Goal: Information Seeking & Learning: Find specific page/section

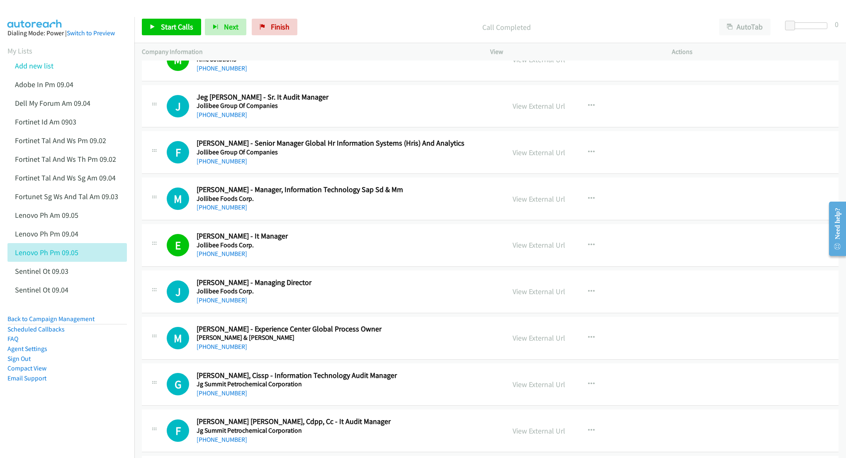
scroll to position [3372, 0]
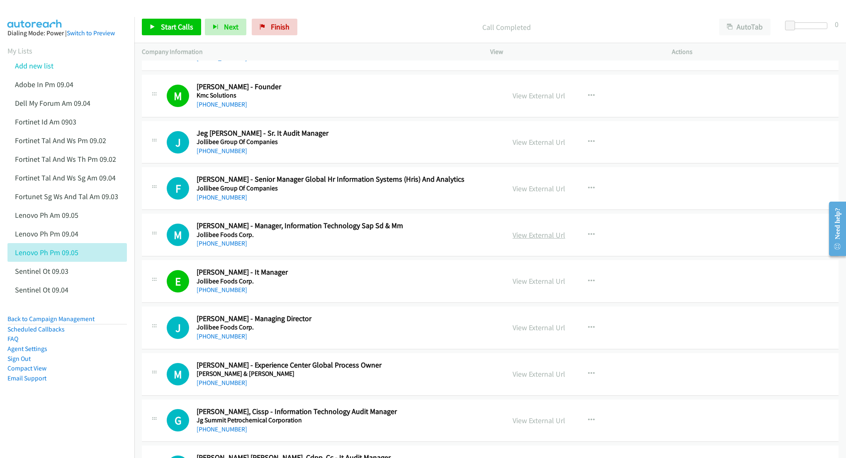
click at [527, 240] on link "View External Url" at bounding box center [538, 235] width 53 height 10
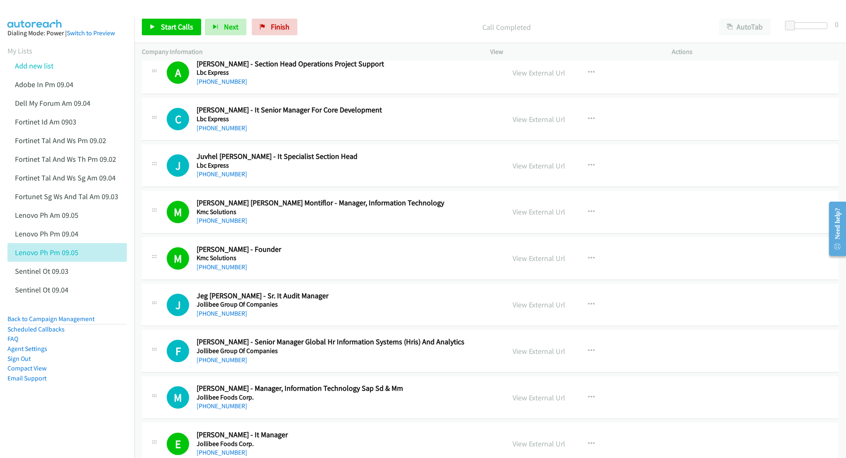
scroll to position [3206, 0]
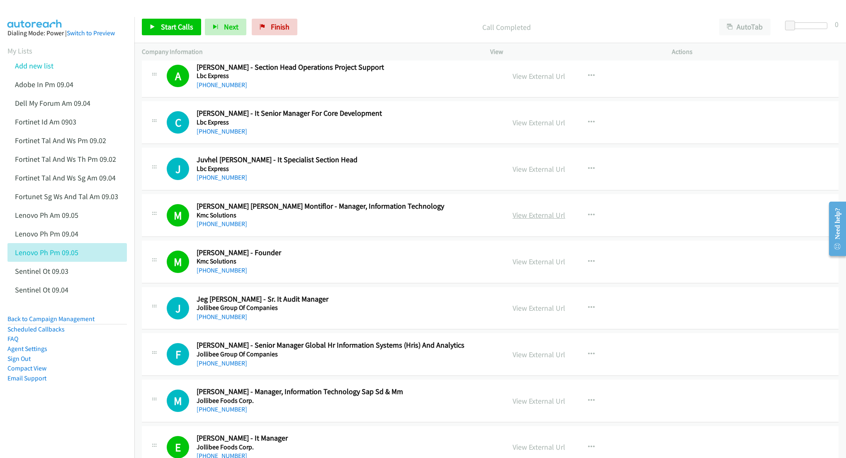
click at [526, 220] on link "View External Url" at bounding box center [538, 215] width 53 height 10
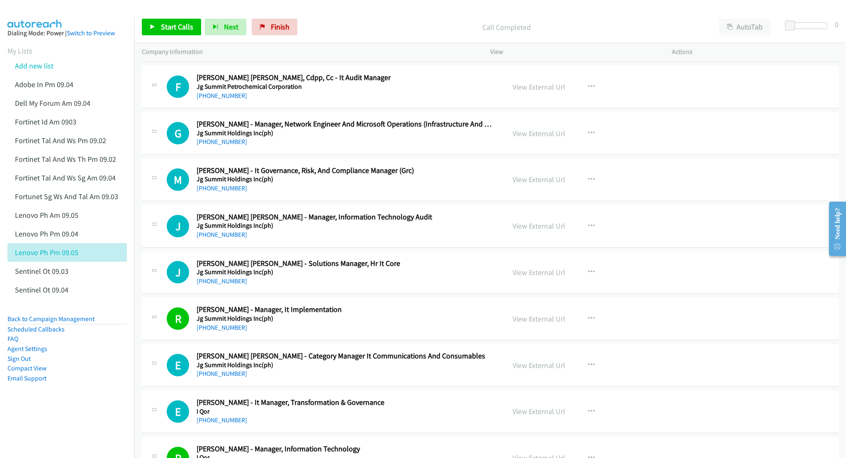
scroll to position [3759, 0]
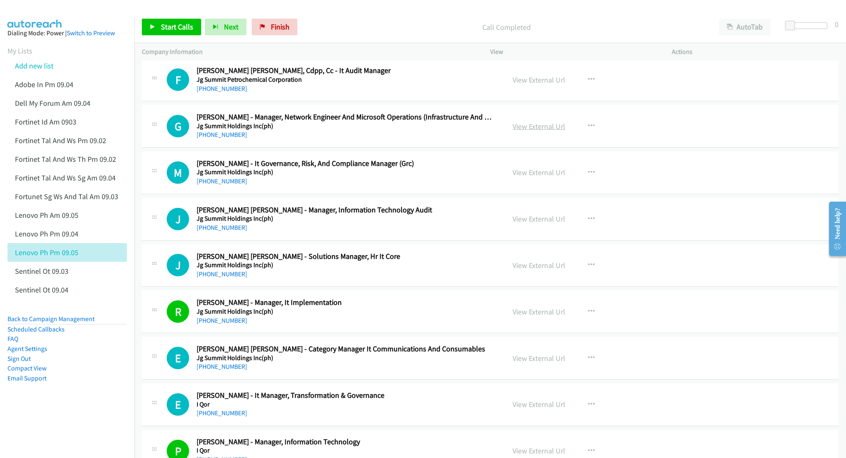
click at [522, 131] on link "View External Url" at bounding box center [538, 126] width 53 height 10
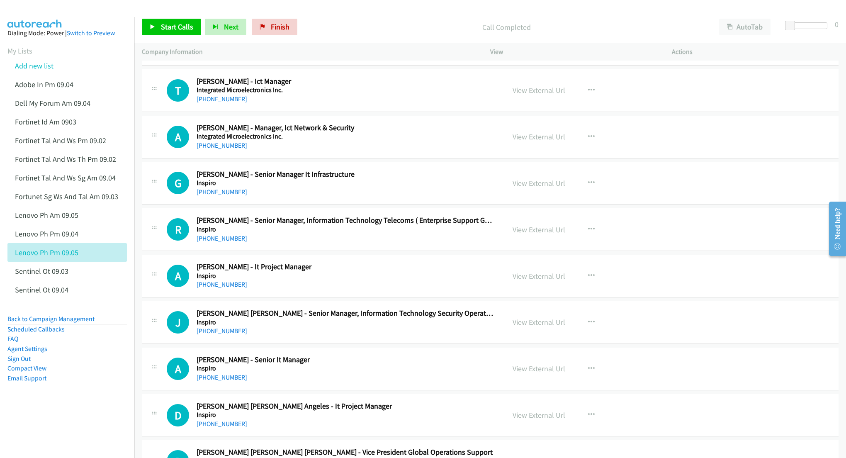
scroll to position [4588, 0]
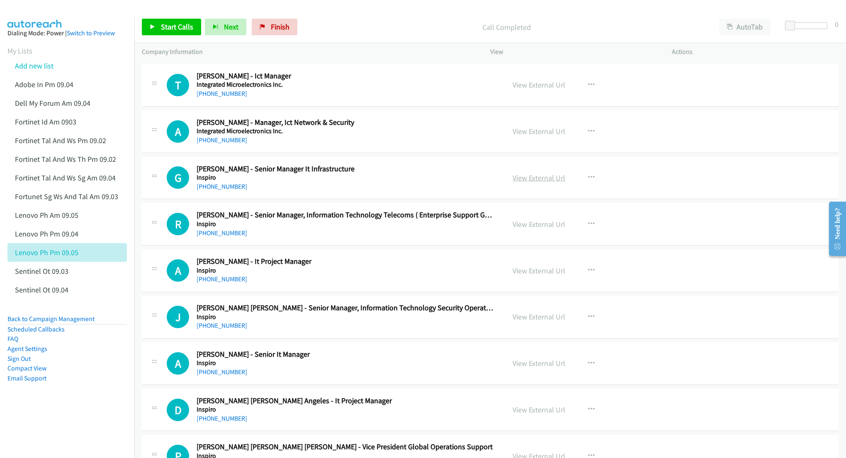
click at [522, 182] on link "View External Url" at bounding box center [538, 178] width 53 height 10
click at [519, 229] on link "View External Url" at bounding box center [538, 224] width 53 height 10
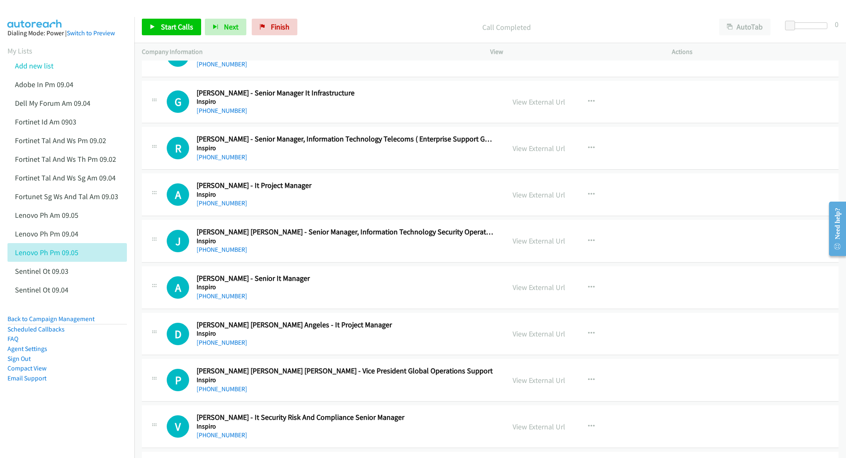
scroll to position [4698, 0]
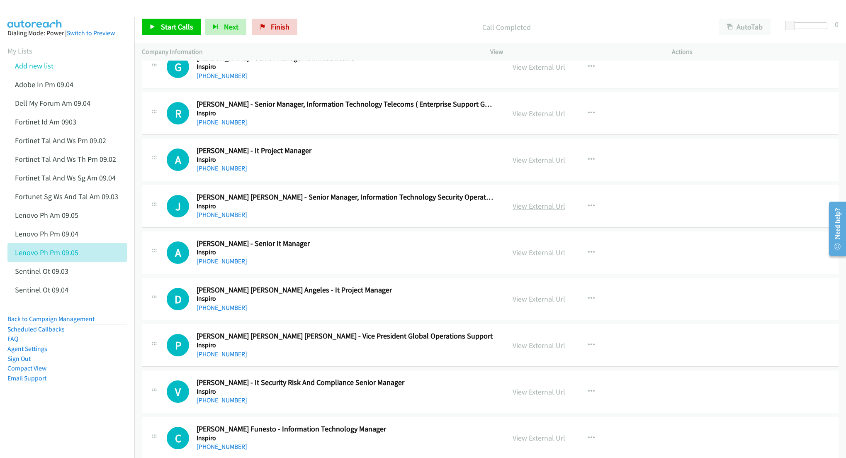
click at [524, 211] on link "View External Url" at bounding box center [538, 206] width 53 height 10
click at [531, 257] on link "View External Url" at bounding box center [538, 253] width 53 height 10
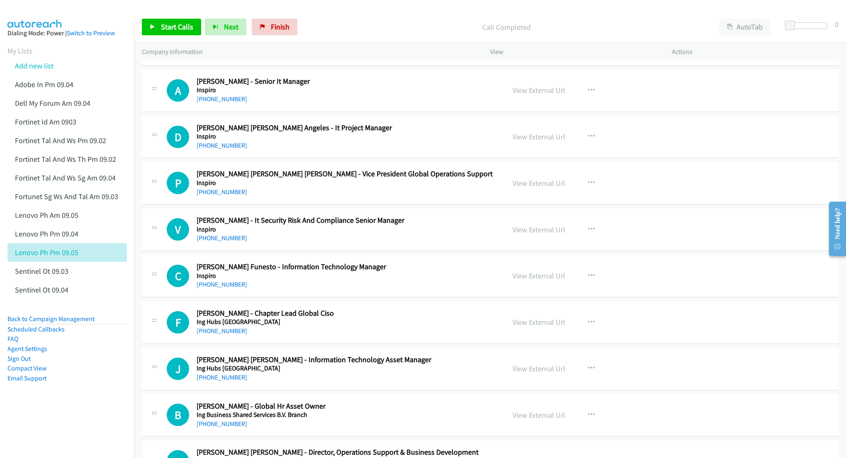
scroll to position [4864, 0]
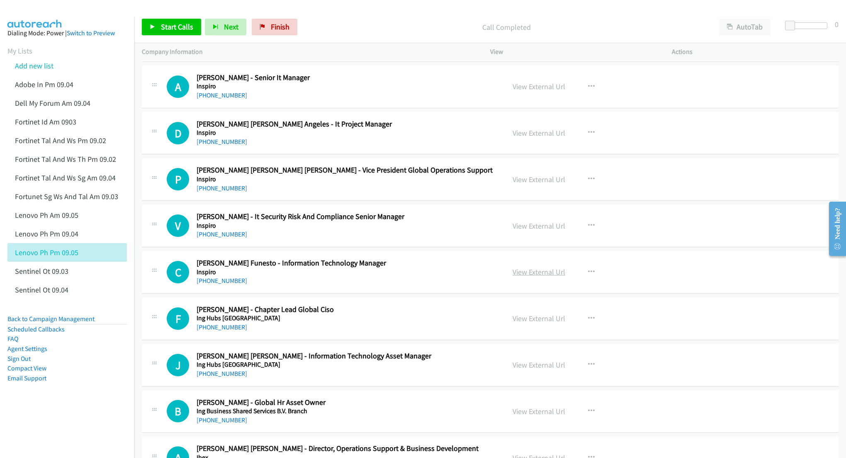
click at [531, 277] on link "View External Url" at bounding box center [538, 272] width 53 height 10
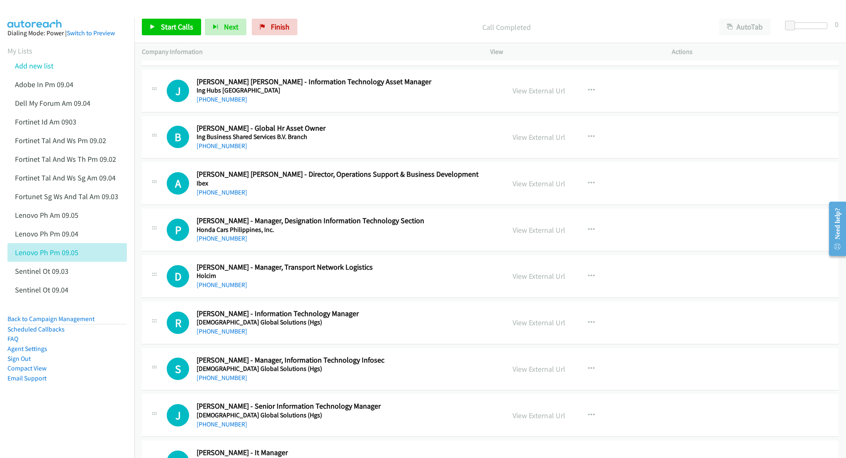
scroll to position [5141, 0]
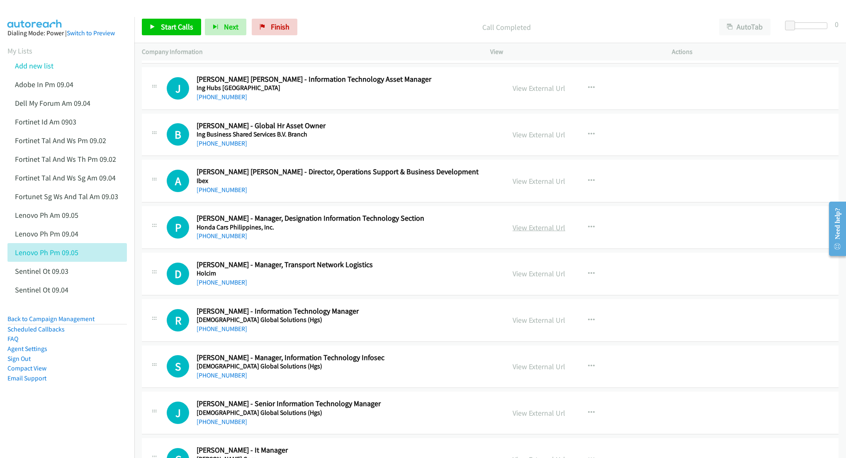
click at [529, 232] on link "View External Url" at bounding box center [538, 228] width 53 height 10
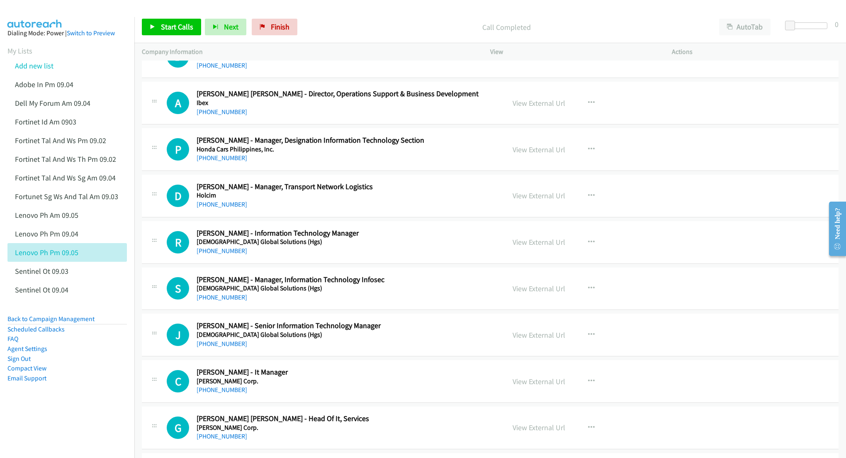
scroll to position [5251, 0]
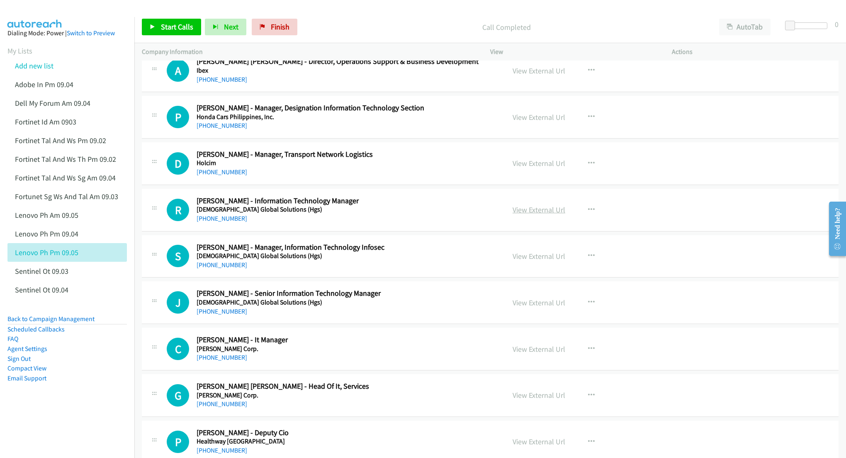
click at [522, 214] on link "View External Url" at bounding box center [538, 210] width 53 height 10
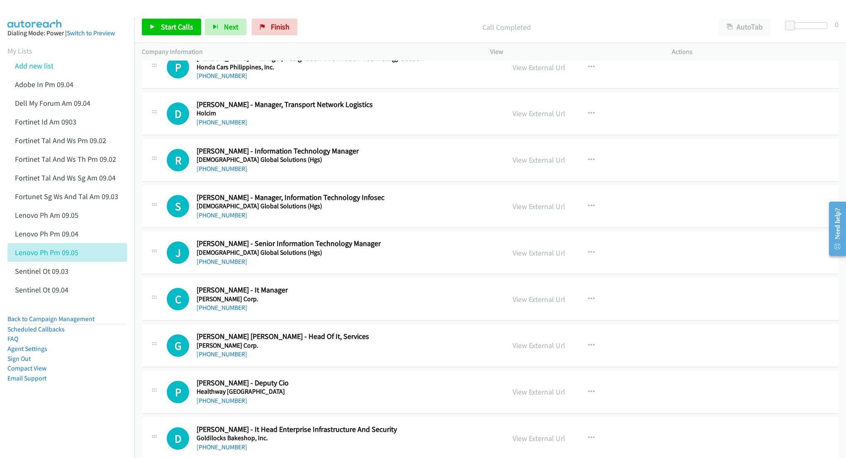
scroll to position [5307, 0]
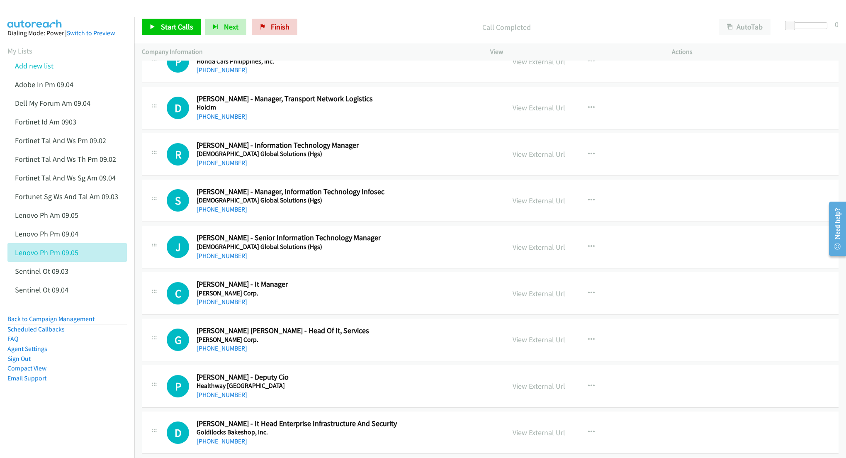
click at [522, 205] on link "View External Url" at bounding box center [538, 201] width 53 height 10
click at [541, 252] on link "View External Url" at bounding box center [538, 247] width 53 height 10
click at [518, 298] on link "View External Url" at bounding box center [538, 294] width 53 height 10
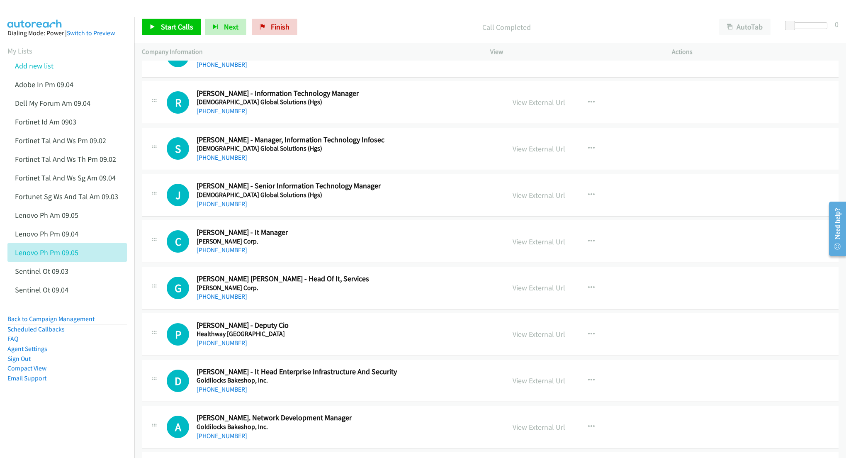
scroll to position [5362, 0]
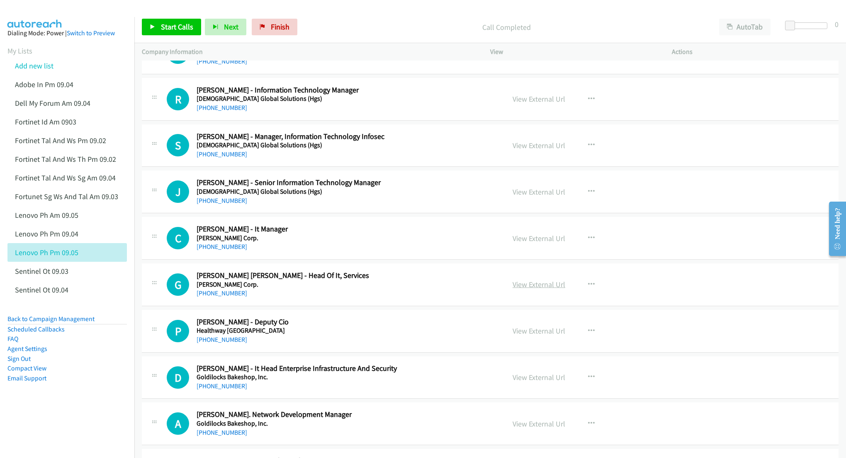
click at [522, 289] on link "View External Url" at bounding box center [538, 284] width 53 height 10
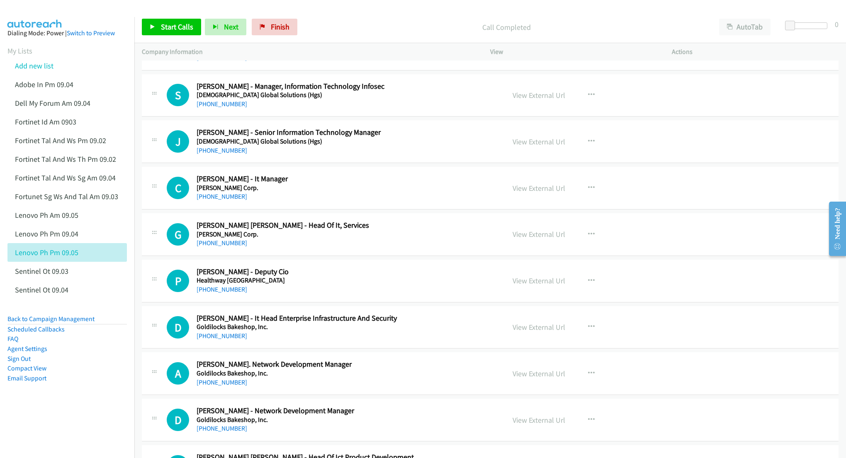
scroll to position [5417, 0]
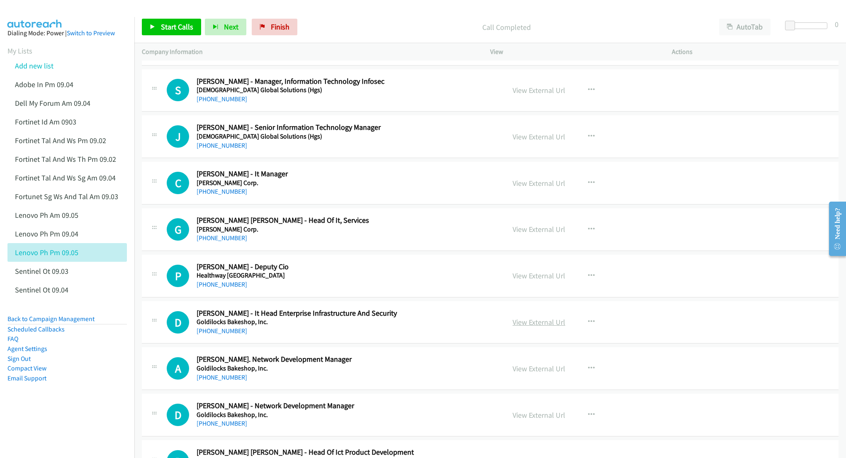
click at [514, 327] on link "View External Url" at bounding box center [538, 322] width 53 height 10
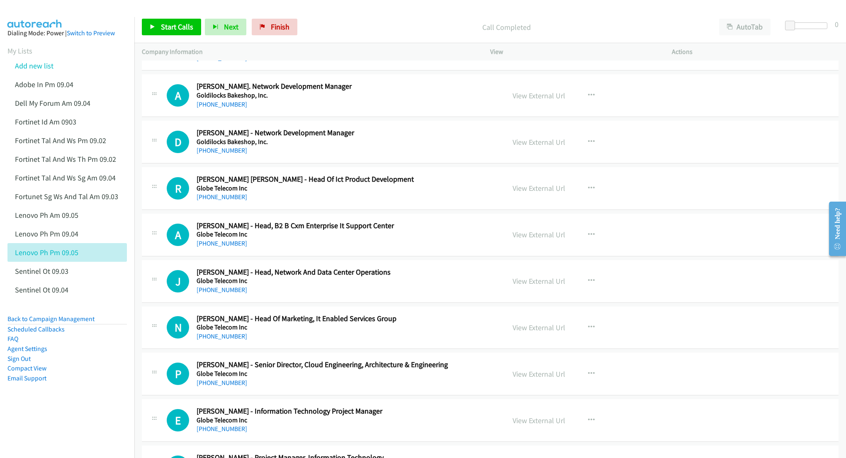
scroll to position [5693, 0]
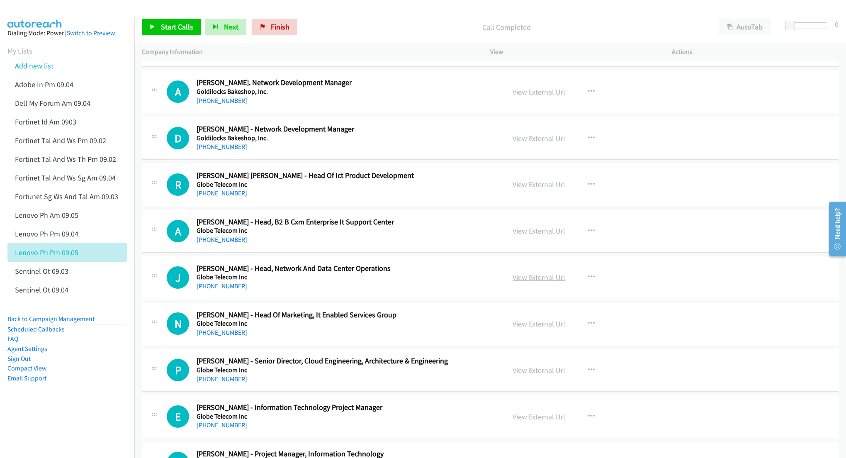
click at [528, 282] on link "View External Url" at bounding box center [538, 277] width 53 height 10
click at [529, 235] on link "View External Url" at bounding box center [538, 231] width 53 height 10
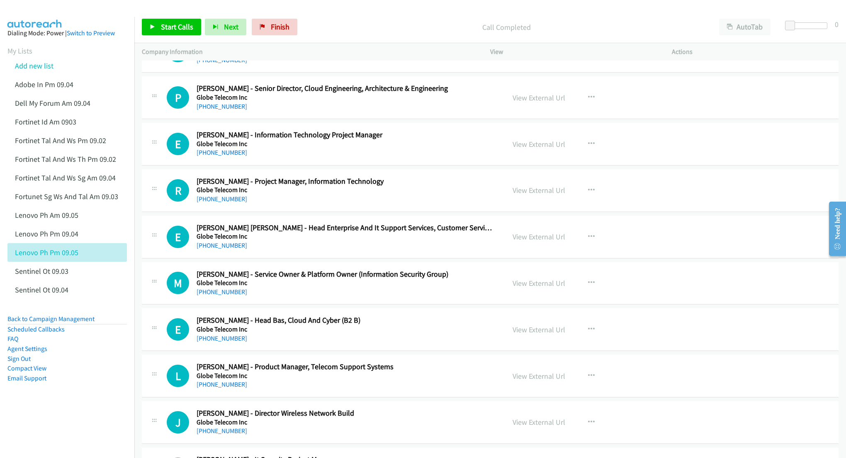
scroll to position [5970, 0]
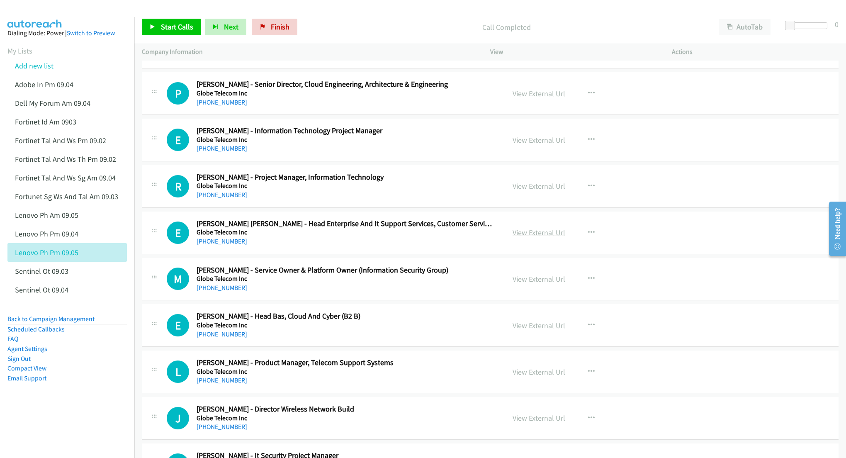
click at [519, 237] on link "View External Url" at bounding box center [538, 233] width 53 height 10
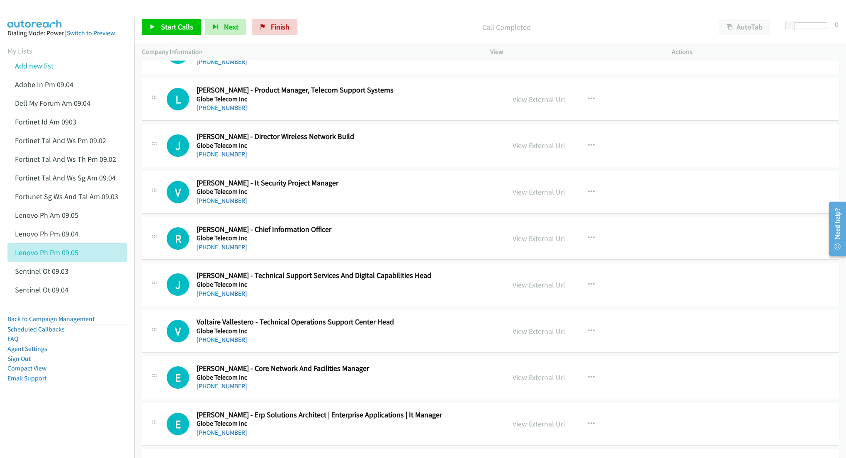
scroll to position [6246, 0]
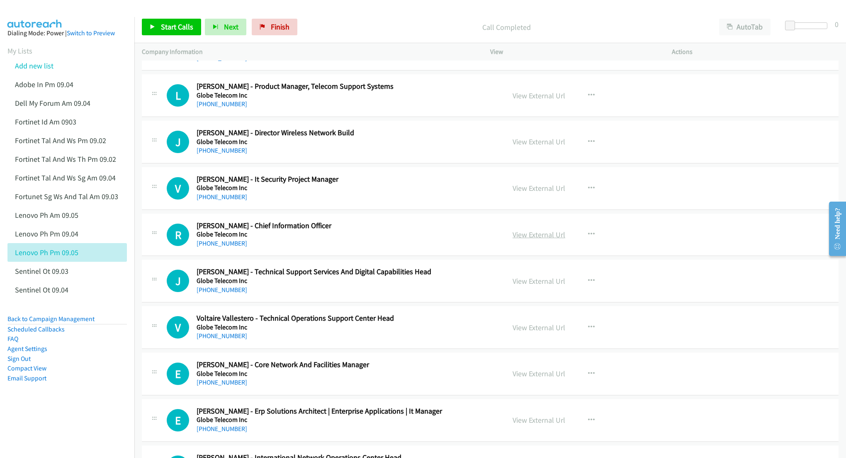
click at [529, 239] on link "View External Url" at bounding box center [538, 235] width 53 height 10
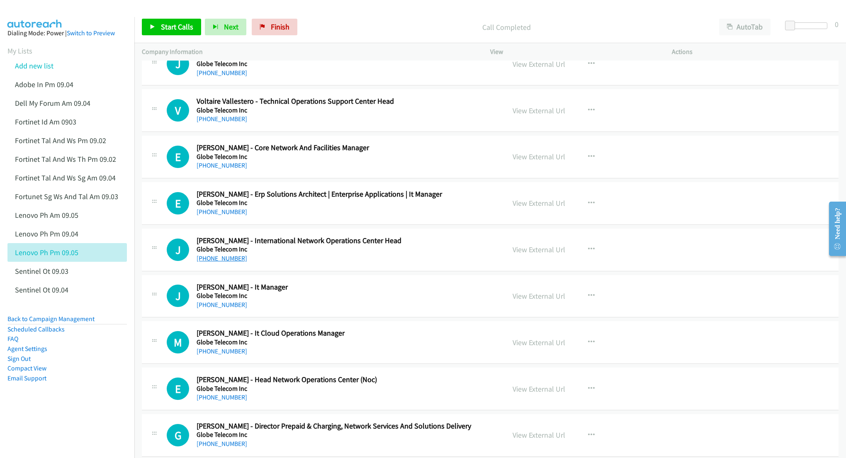
scroll to position [6467, 0]
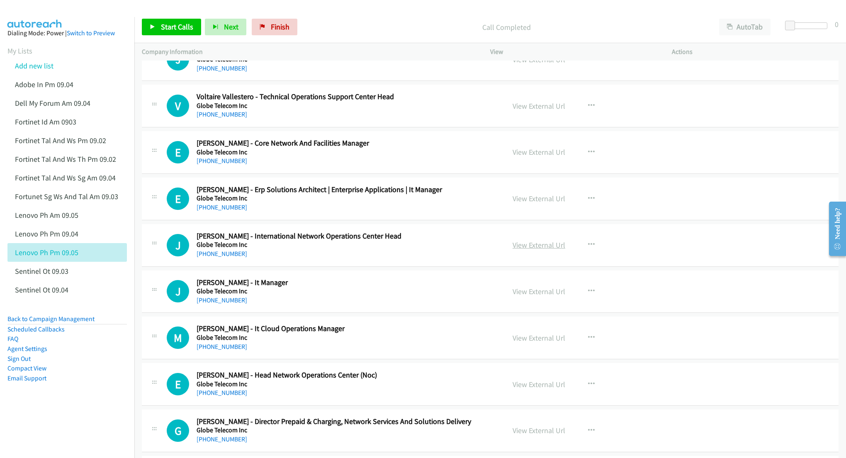
click at [519, 250] on link "View External Url" at bounding box center [538, 245] width 53 height 10
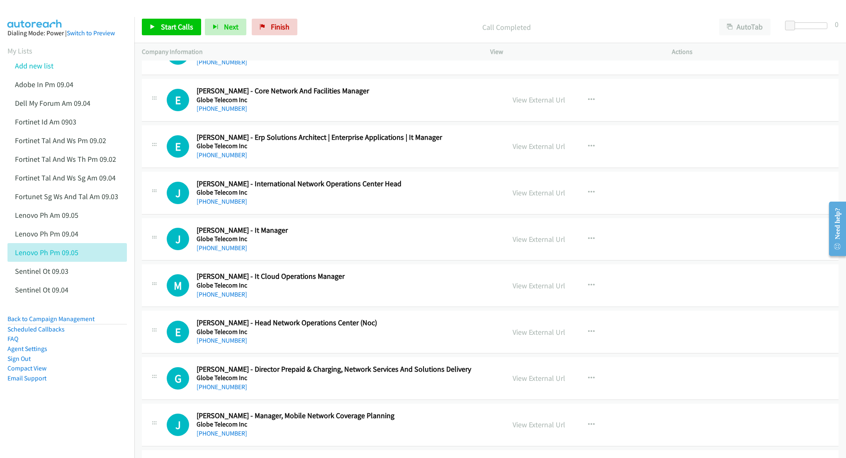
scroll to position [6523, 0]
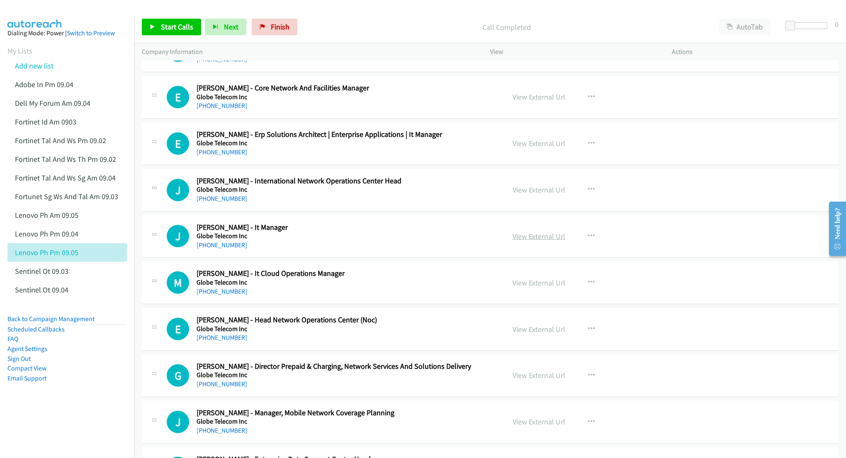
click at [540, 241] on link "View External Url" at bounding box center [538, 236] width 53 height 10
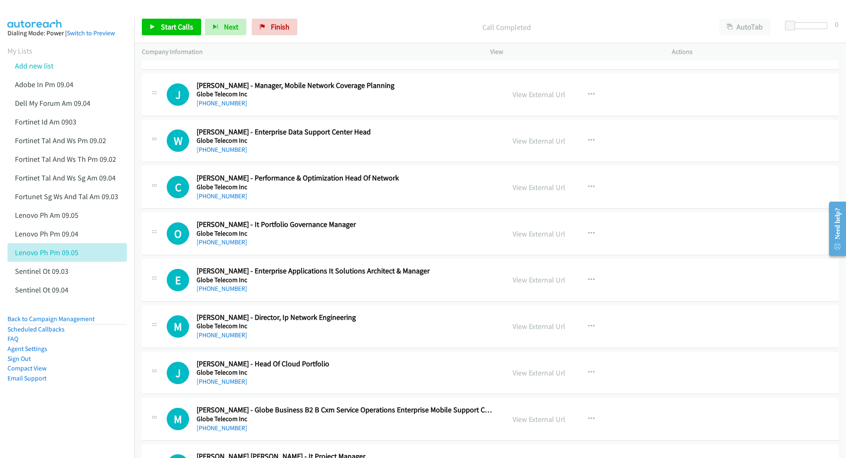
scroll to position [6854, 0]
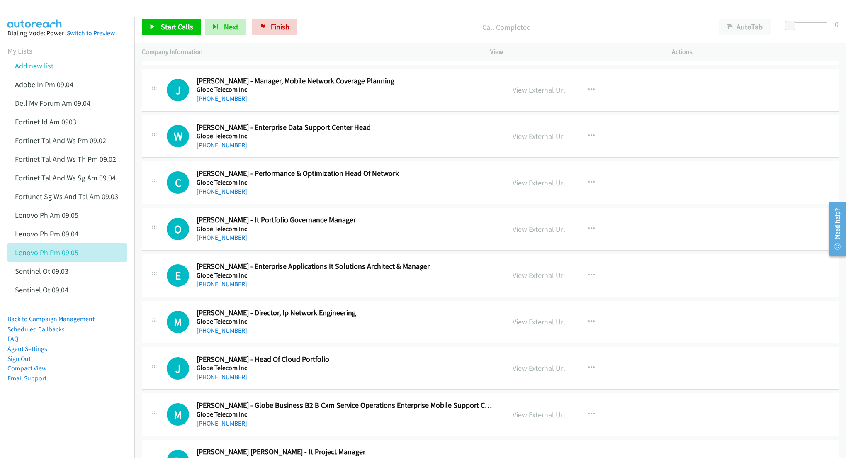
click at [526, 187] on link "View External Url" at bounding box center [538, 183] width 53 height 10
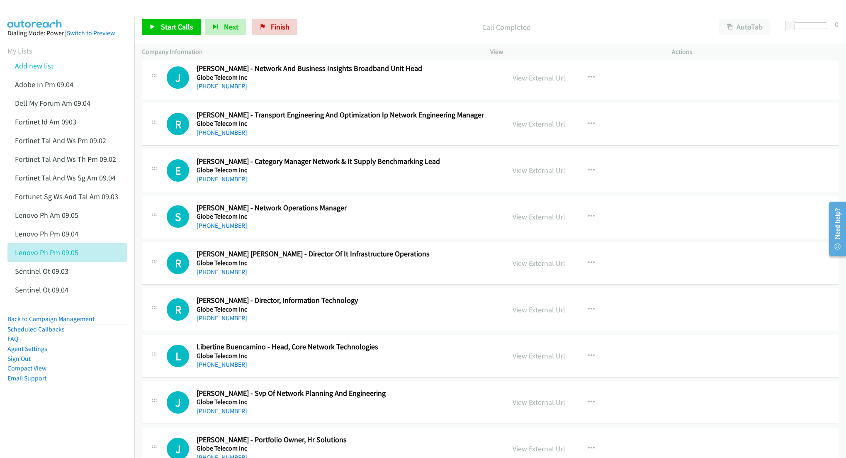
scroll to position [7518, 0]
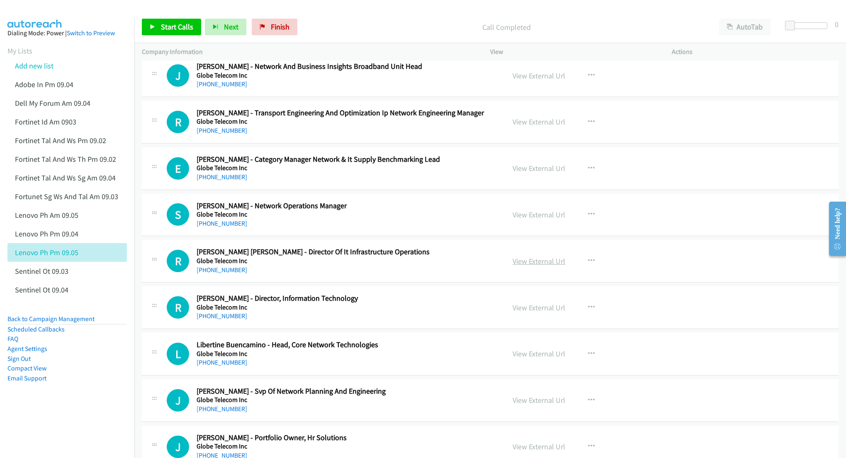
click at [530, 266] on link "View External Url" at bounding box center [538, 261] width 53 height 10
click at [521, 312] on link "View External Url" at bounding box center [538, 308] width 53 height 10
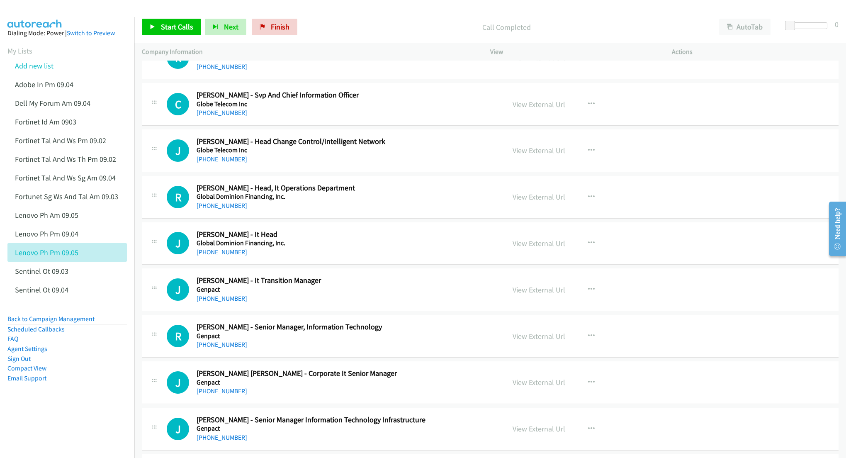
scroll to position [8236, 0]
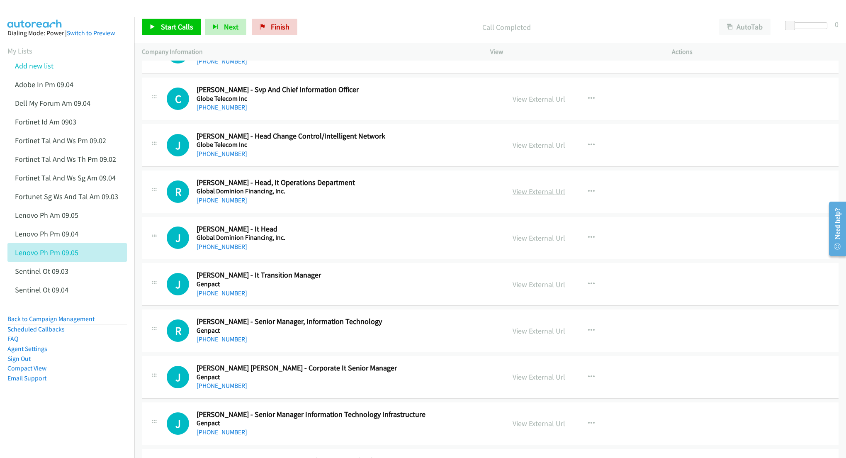
click at [512, 196] on link "View External Url" at bounding box center [538, 192] width 53 height 10
click at [526, 243] on link "View External Url" at bounding box center [538, 238] width 53 height 10
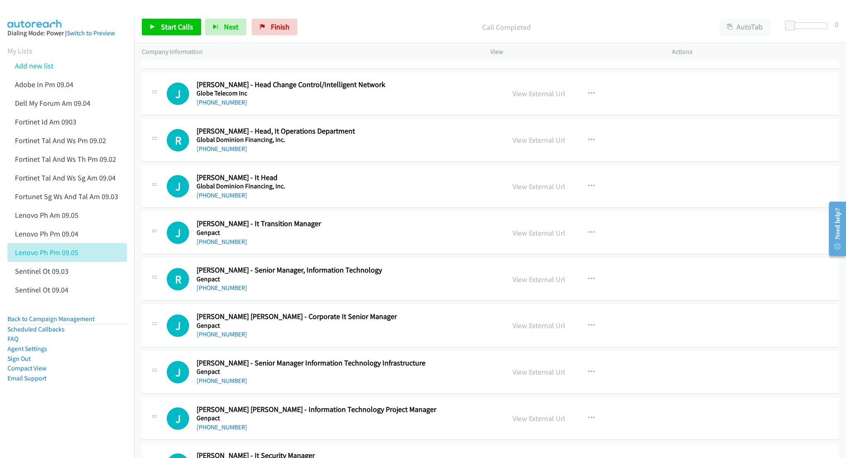
scroll to position [8292, 0]
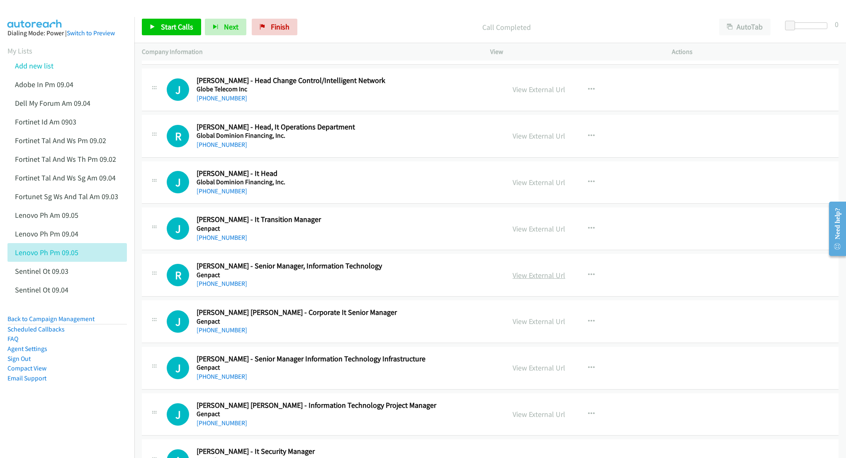
click at [526, 280] on link "View External Url" at bounding box center [538, 275] width 53 height 10
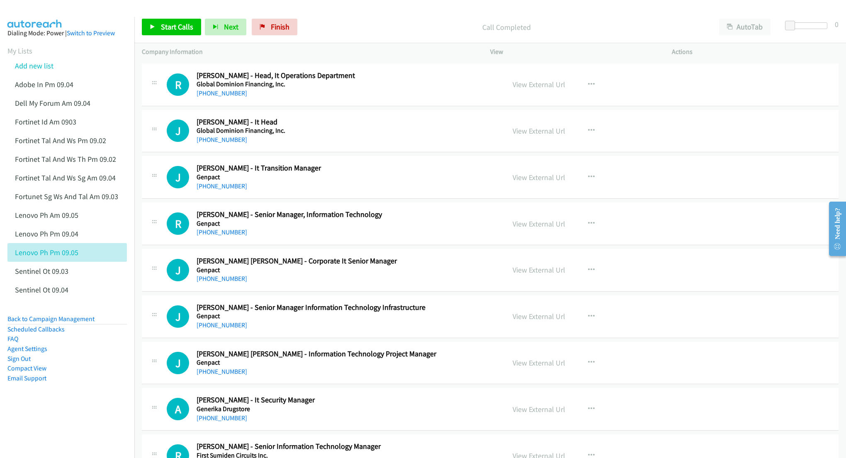
scroll to position [8347, 0]
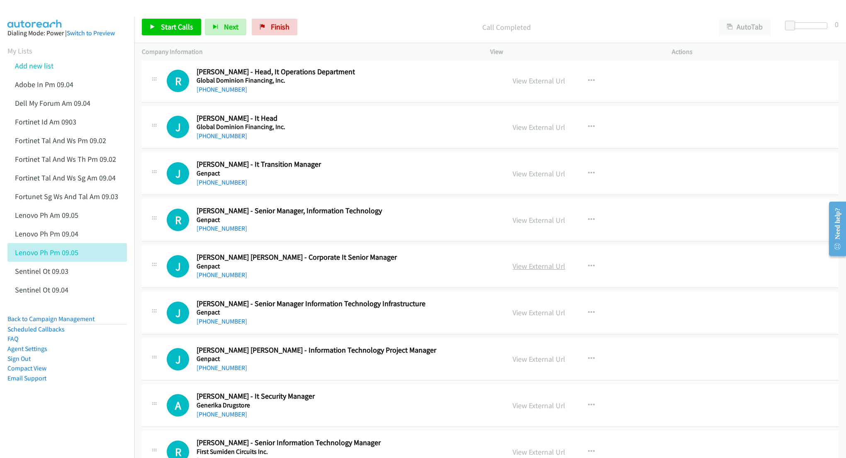
click at [520, 271] on link "View External Url" at bounding box center [538, 266] width 53 height 10
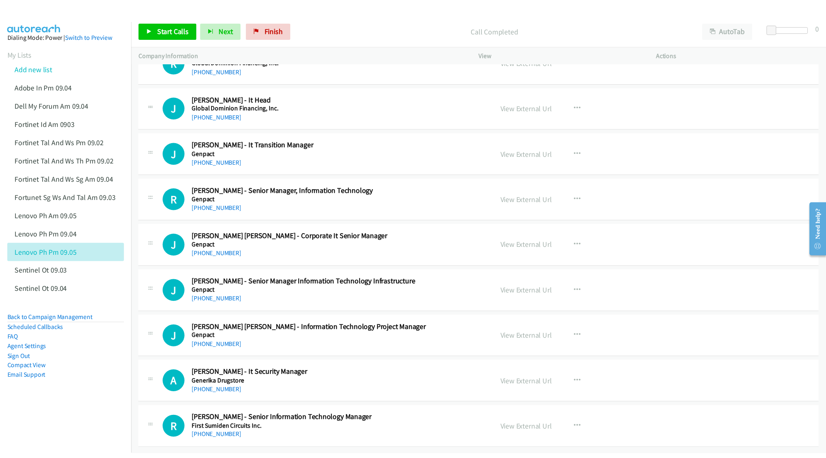
scroll to position [8402, 0]
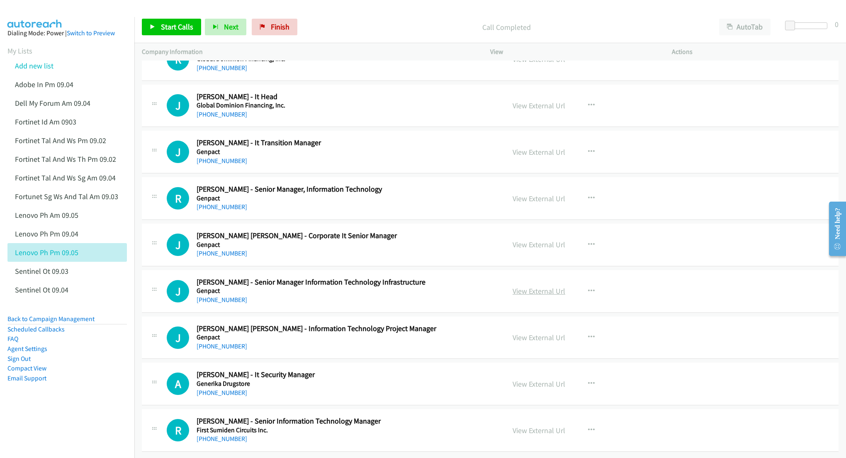
click at [526, 286] on link "View External Url" at bounding box center [538, 291] width 53 height 10
click at [534, 425] on link "View External Url" at bounding box center [538, 430] width 53 height 10
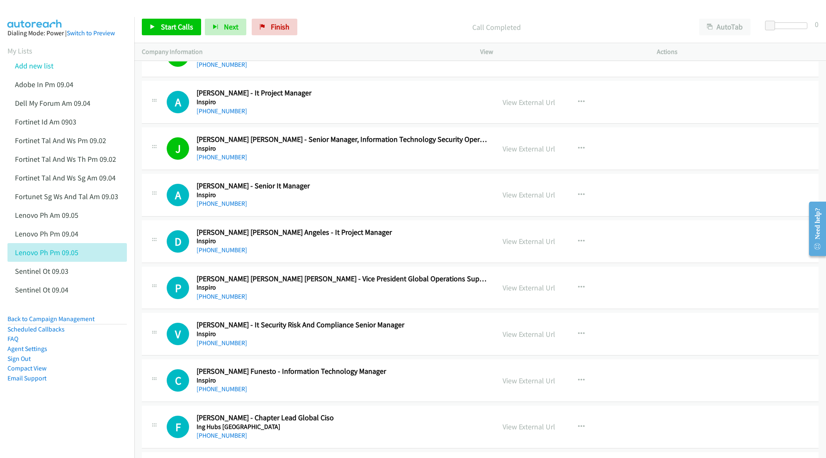
scroll to position [4755, 0]
